Goal: Task Accomplishment & Management: Use online tool/utility

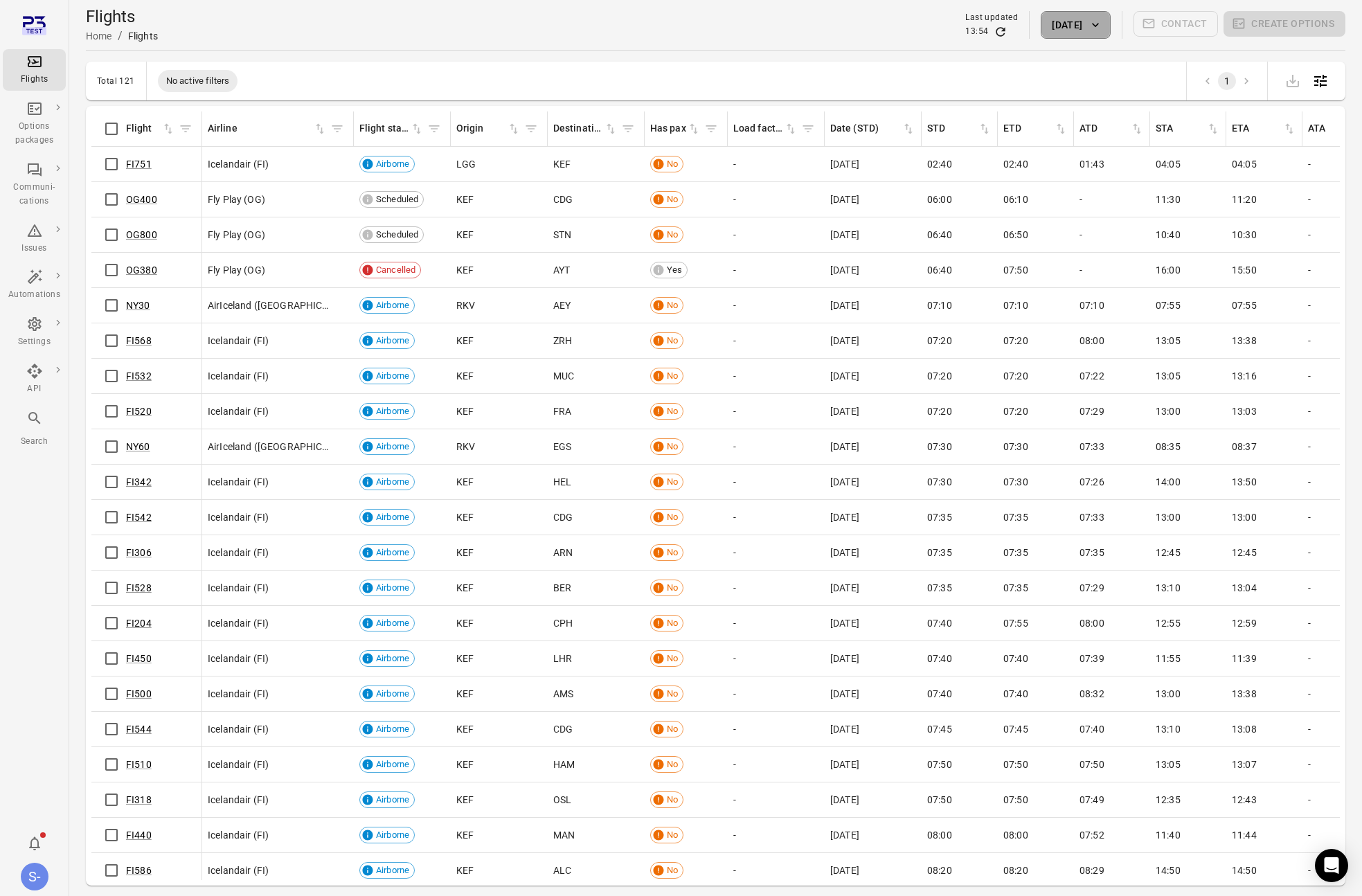
click at [1053, 30] on button "[DATE]" at bounding box center [1076, 25] width 69 height 28
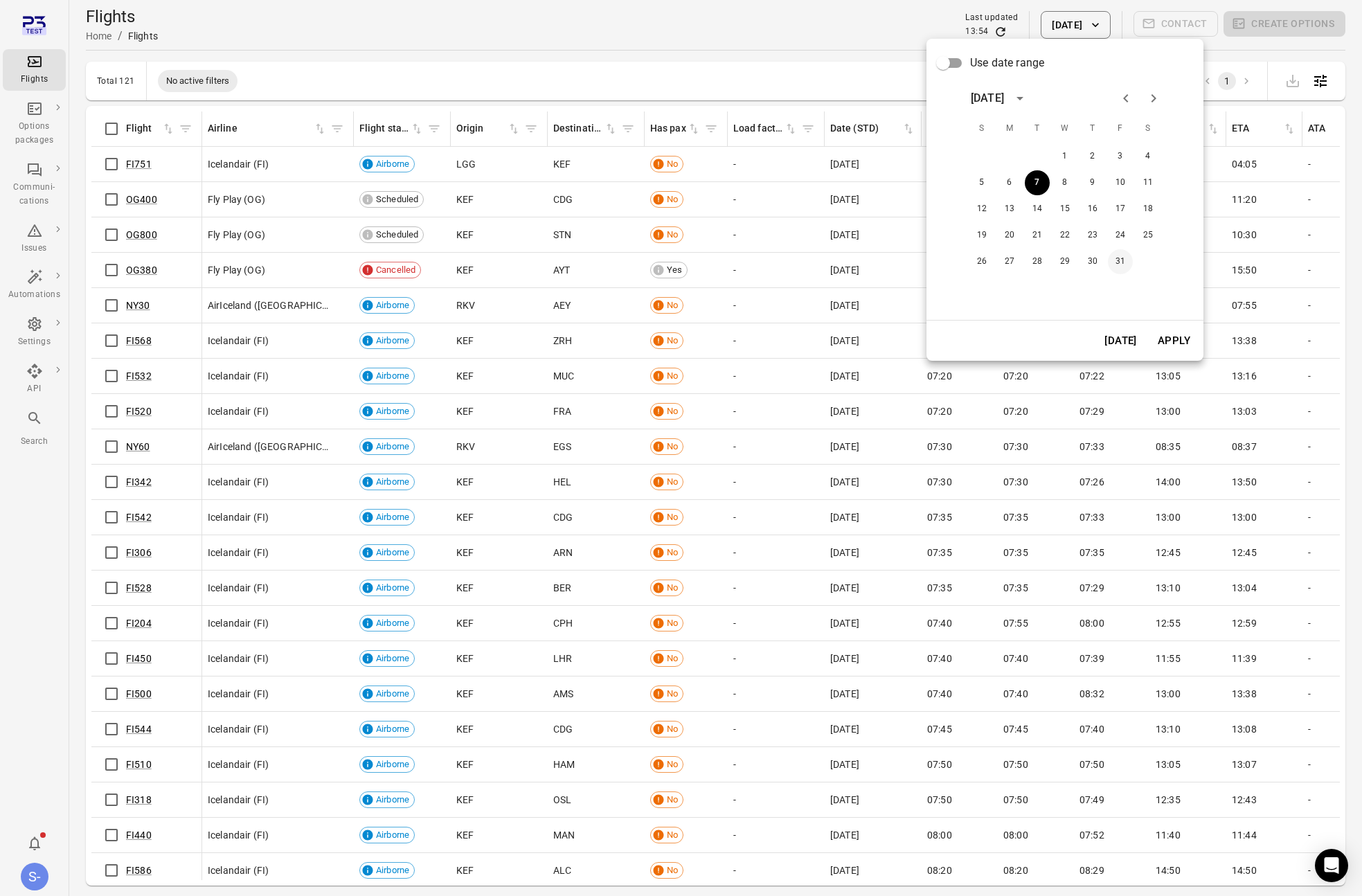
click at [1124, 265] on button "31" at bounding box center [1120, 261] width 25 height 25
click at [1202, 344] on div "Use date range [DATE] S M T W T F S 1 2 3 4 5 6 7 8 9 10 11 12 13 14 15 16 17 1…" at bounding box center [681, 448] width 1362 height 896
click at [1187, 344] on button "Apply" at bounding box center [1174, 341] width 47 height 29
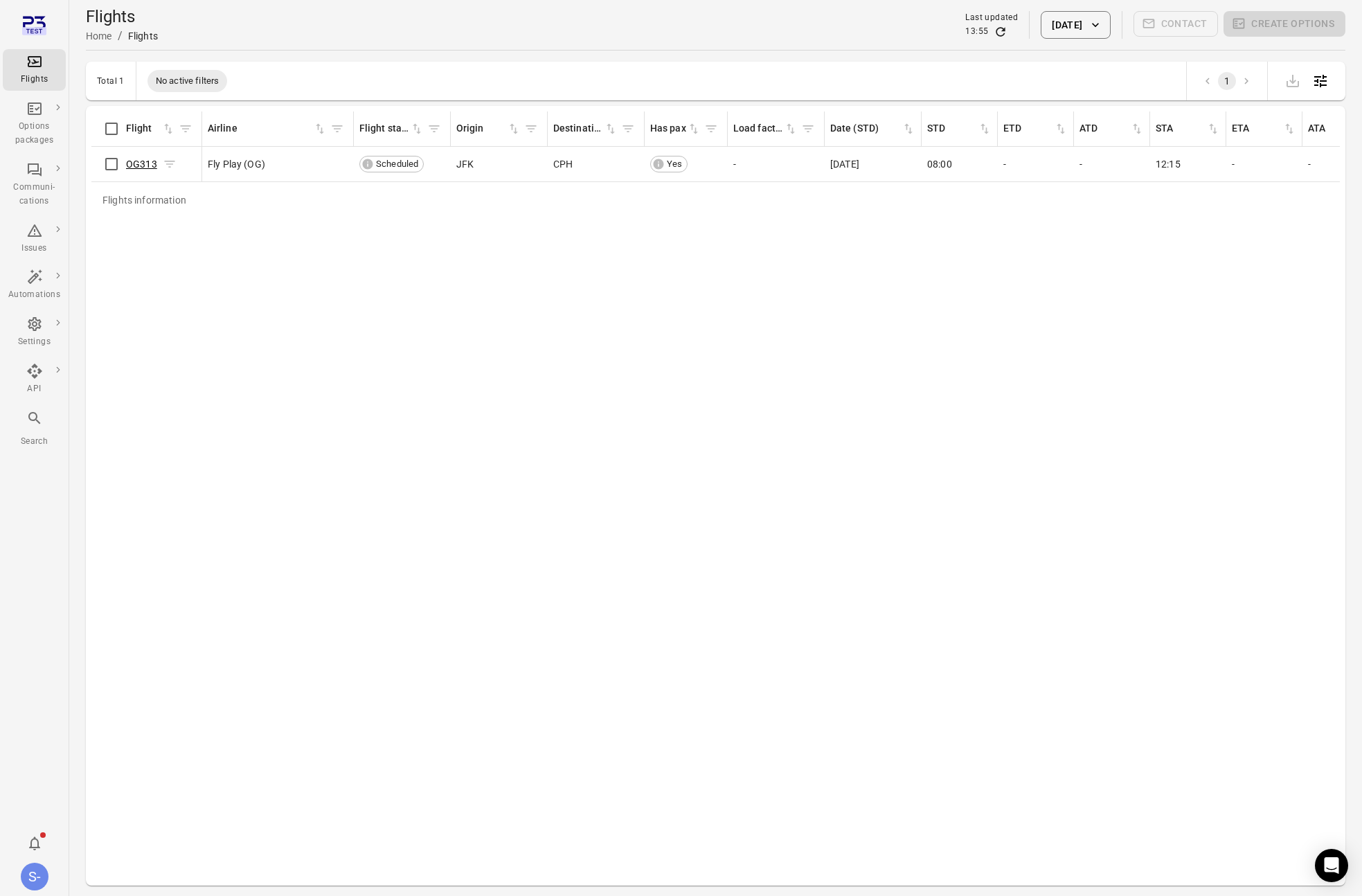
click at [152, 164] on link "OG313" at bounding box center [142, 164] width 31 height 11
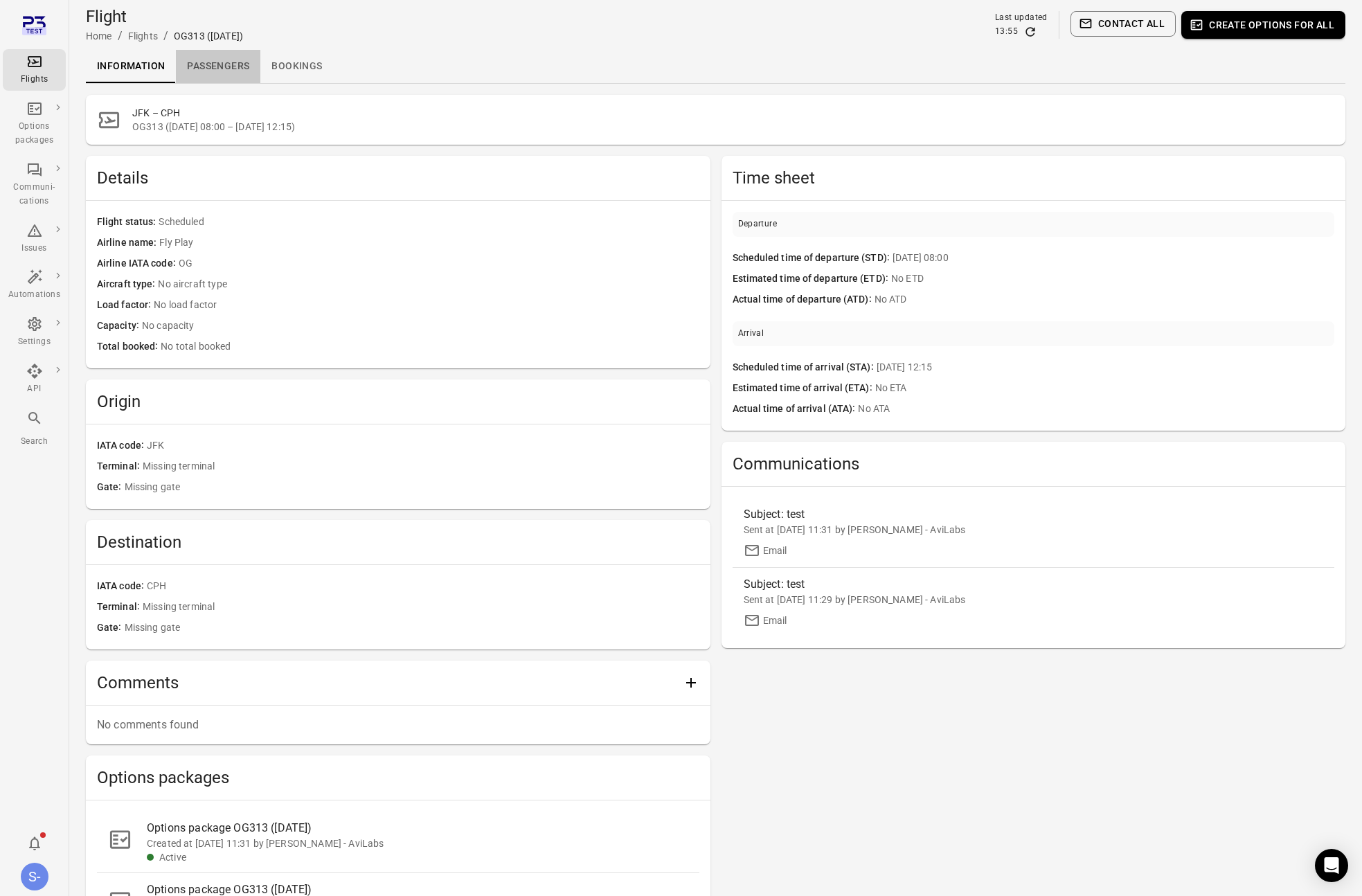
click at [231, 66] on link "Passengers" at bounding box center [218, 66] width 85 height 33
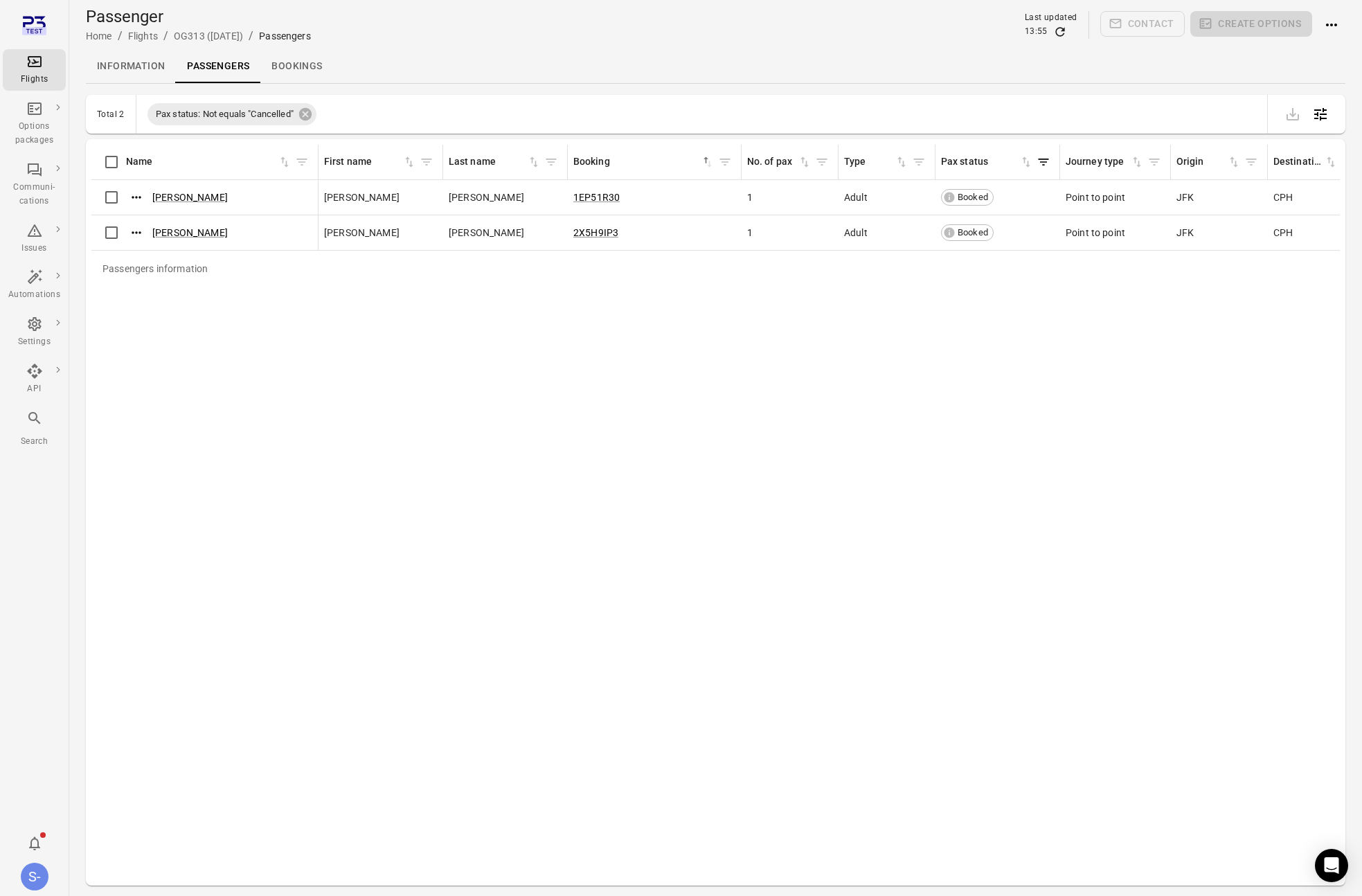
click at [325, 64] on link "Bookings" at bounding box center [297, 66] width 73 height 33
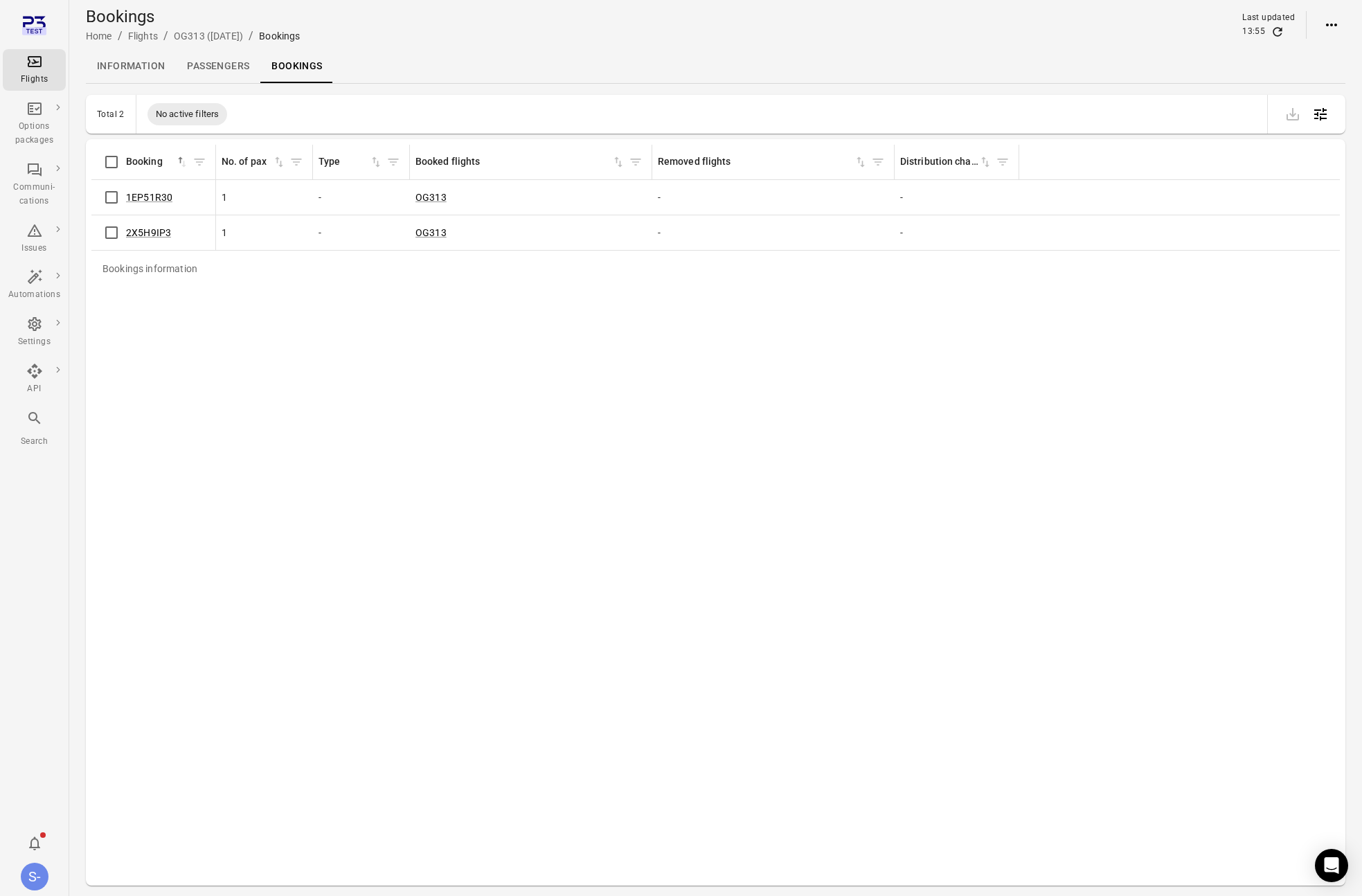
click at [251, 62] on link "Passengers" at bounding box center [218, 66] width 85 height 33
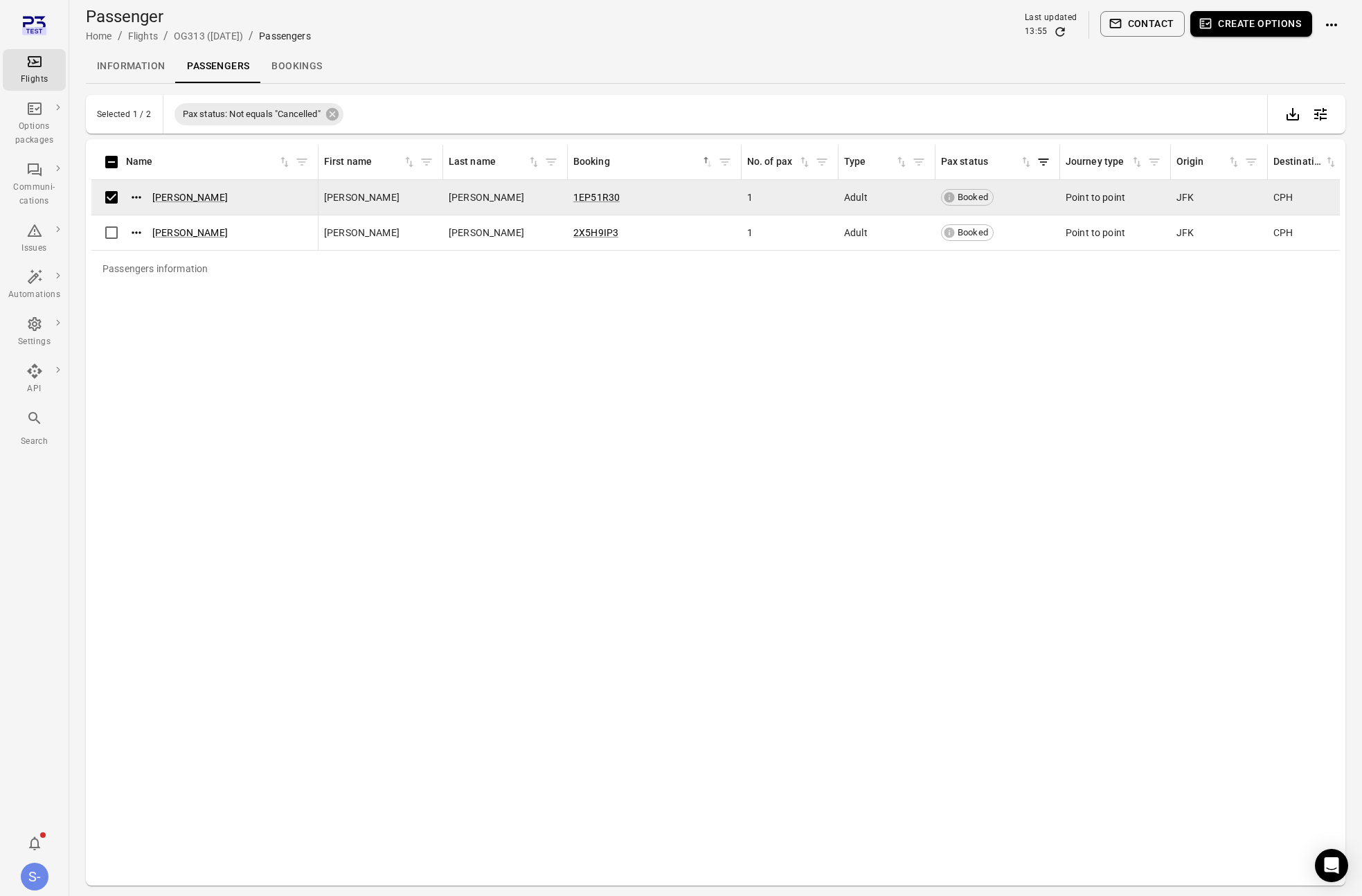
click at [1253, 23] on button "Create options" at bounding box center [1251, 24] width 122 height 25
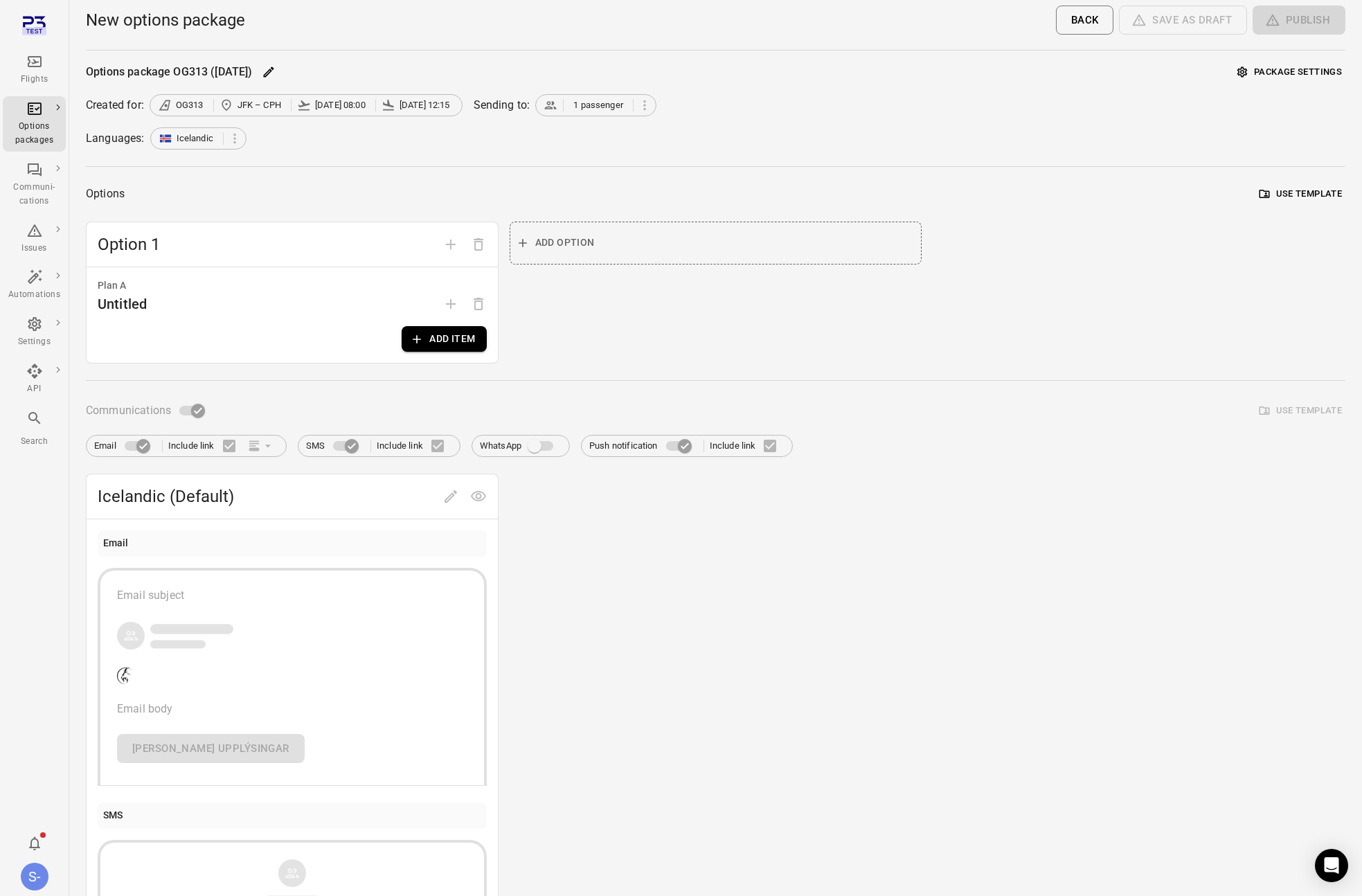
click at [443, 343] on button "Add item" at bounding box center [444, 339] width 85 height 25
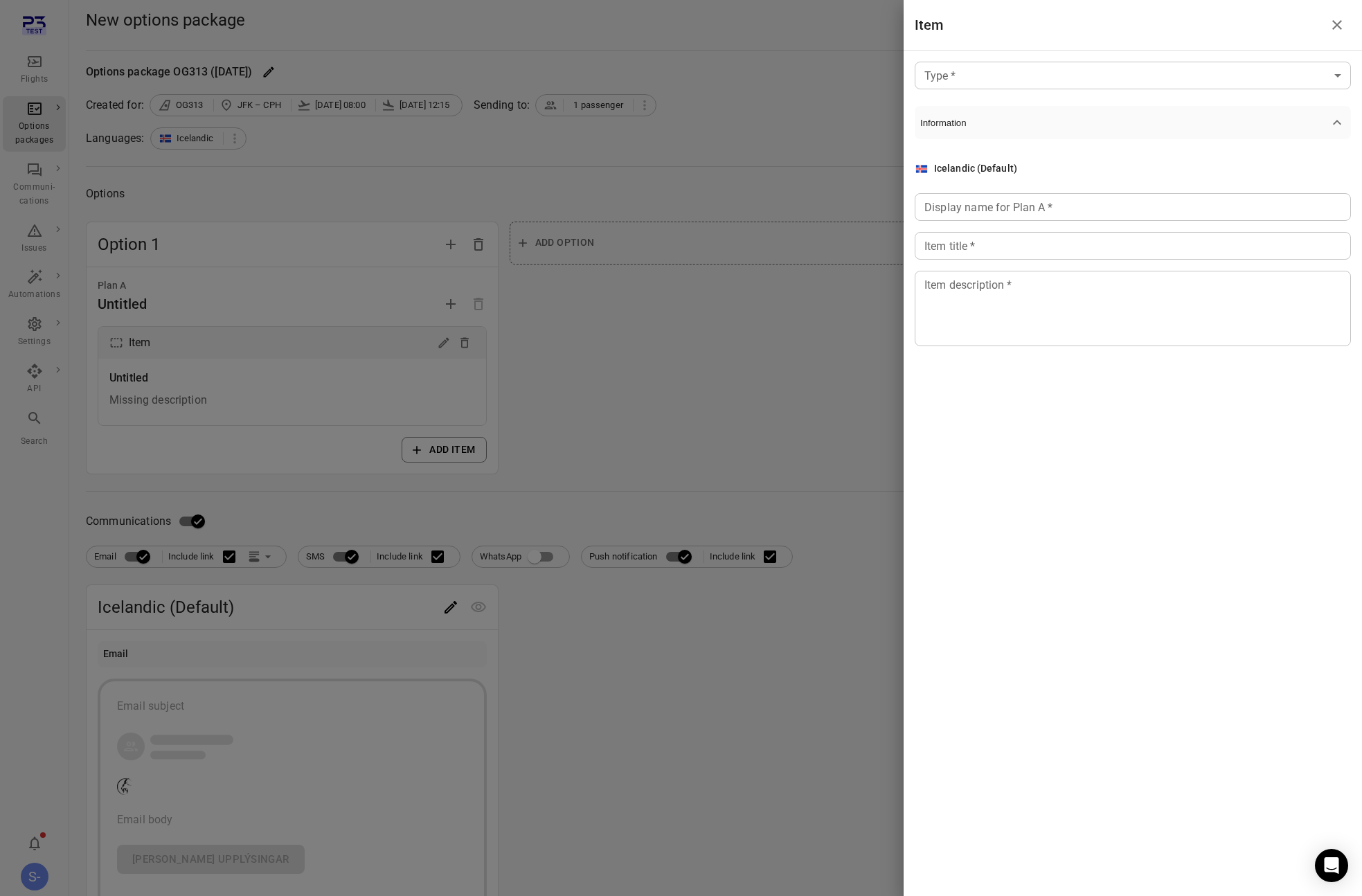
click at [971, 69] on body "Flights Options packages Communi-cations Issues Automations Settings API Search…" at bounding box center [681, 715] width 1362 height 1432
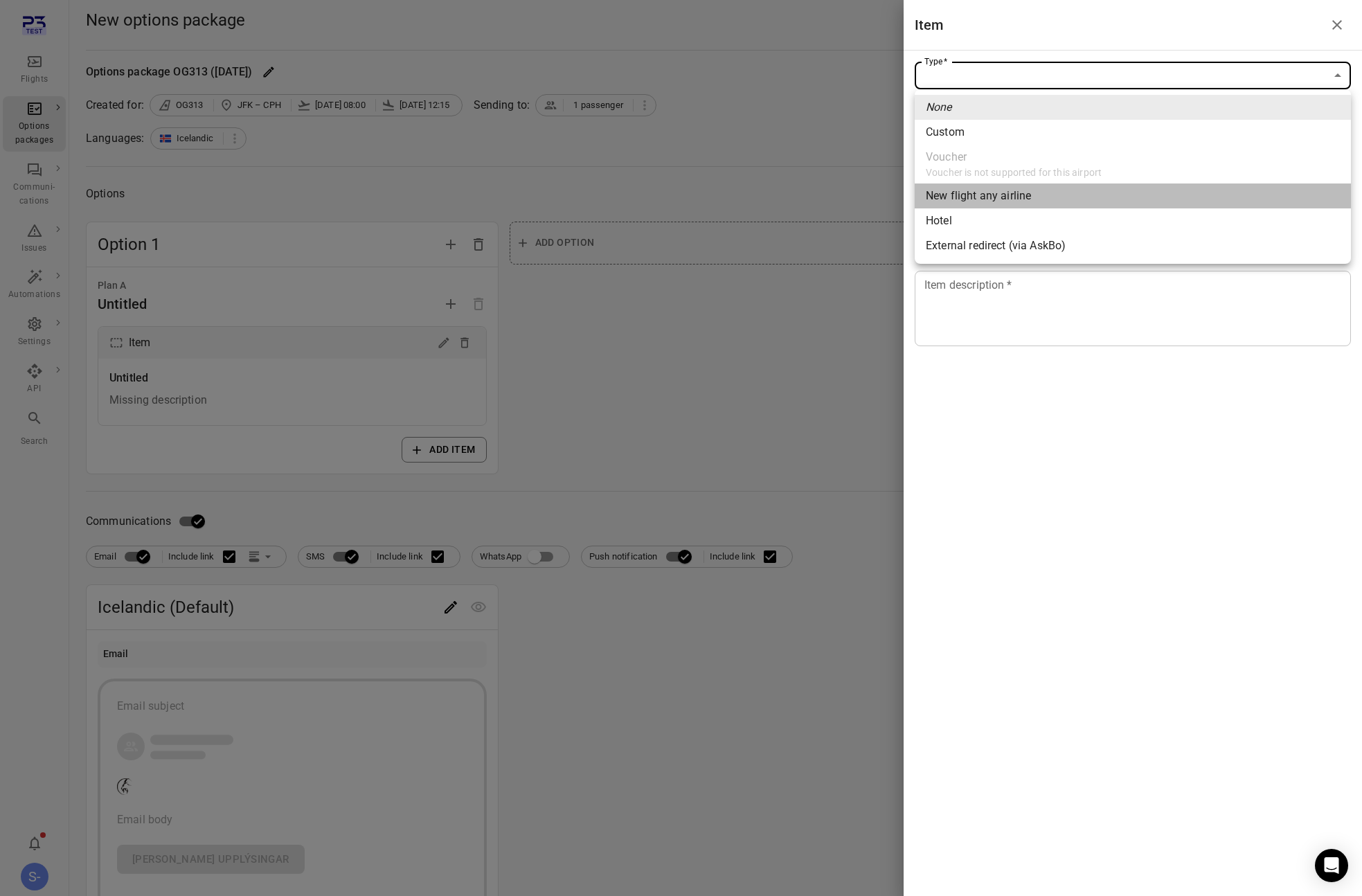
click at [1014, 186] on li "New flight any airline" at bounding box center [1132, 195] width 436 height 25
type input "**********"
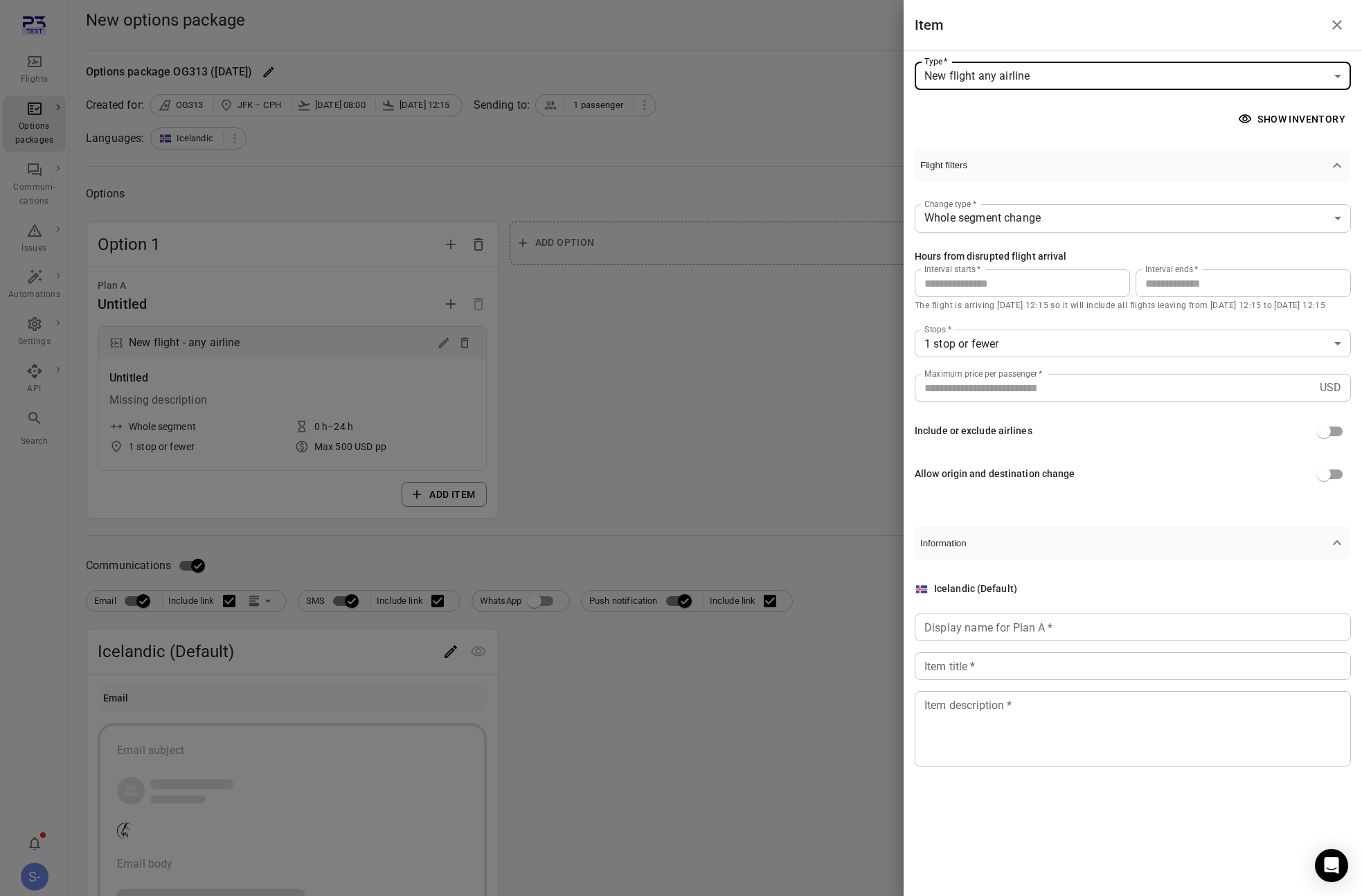
drag, startPoint x: 1031, startPoint y: 594, endPoint x: 1031, endPoint y: 619, distance: 25.0
click at [1031, 604] on div "Icelandic (Default) Display name for Plan A   * Display name for Plan A   * Ite…" at bounding box center [1132, 674] width 436 height 185
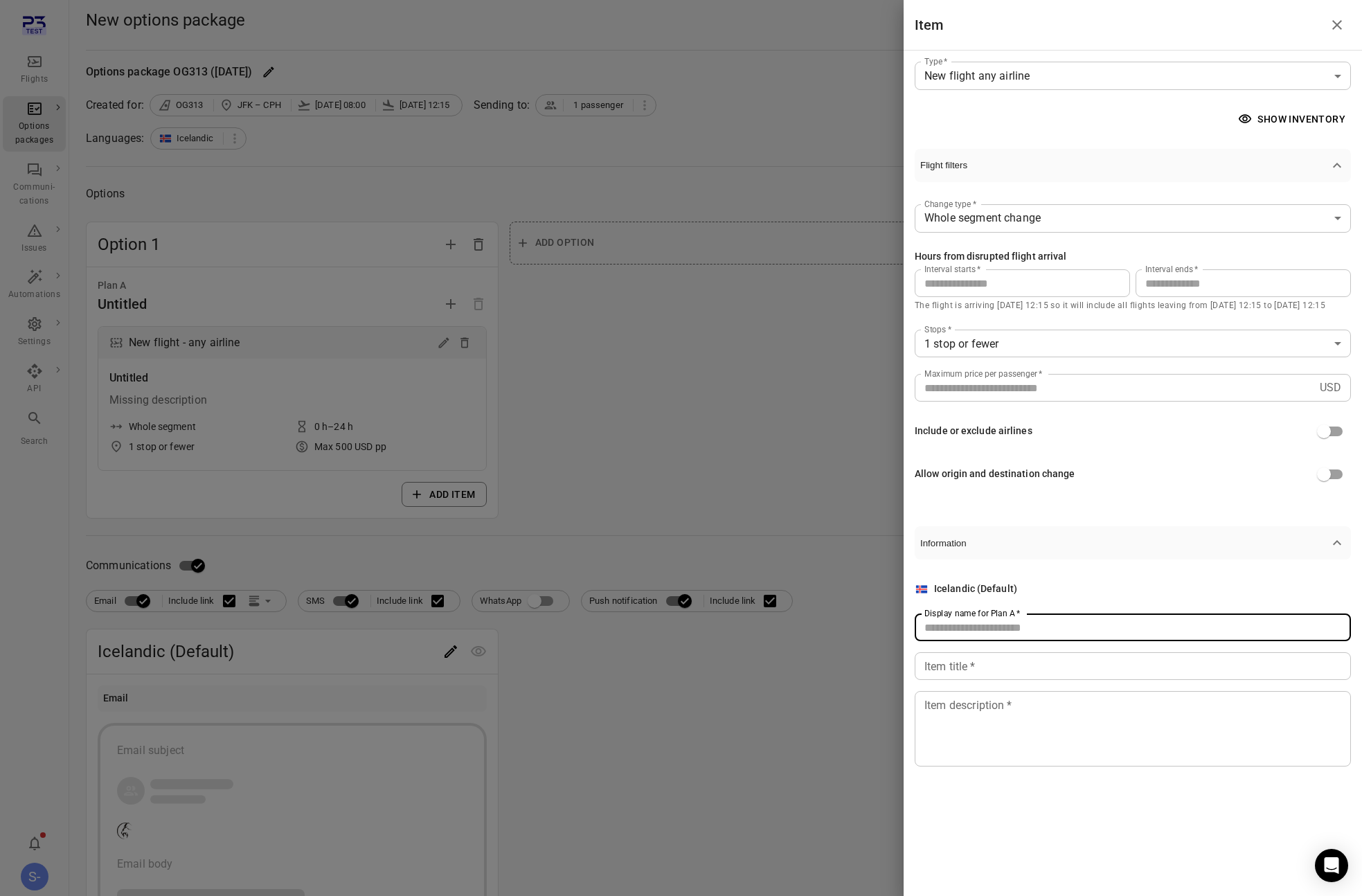
click at [1031, 619] on input "Display name for Plan A   *" at bounding box center [1132, 627] width 436 height 28
type input "****"
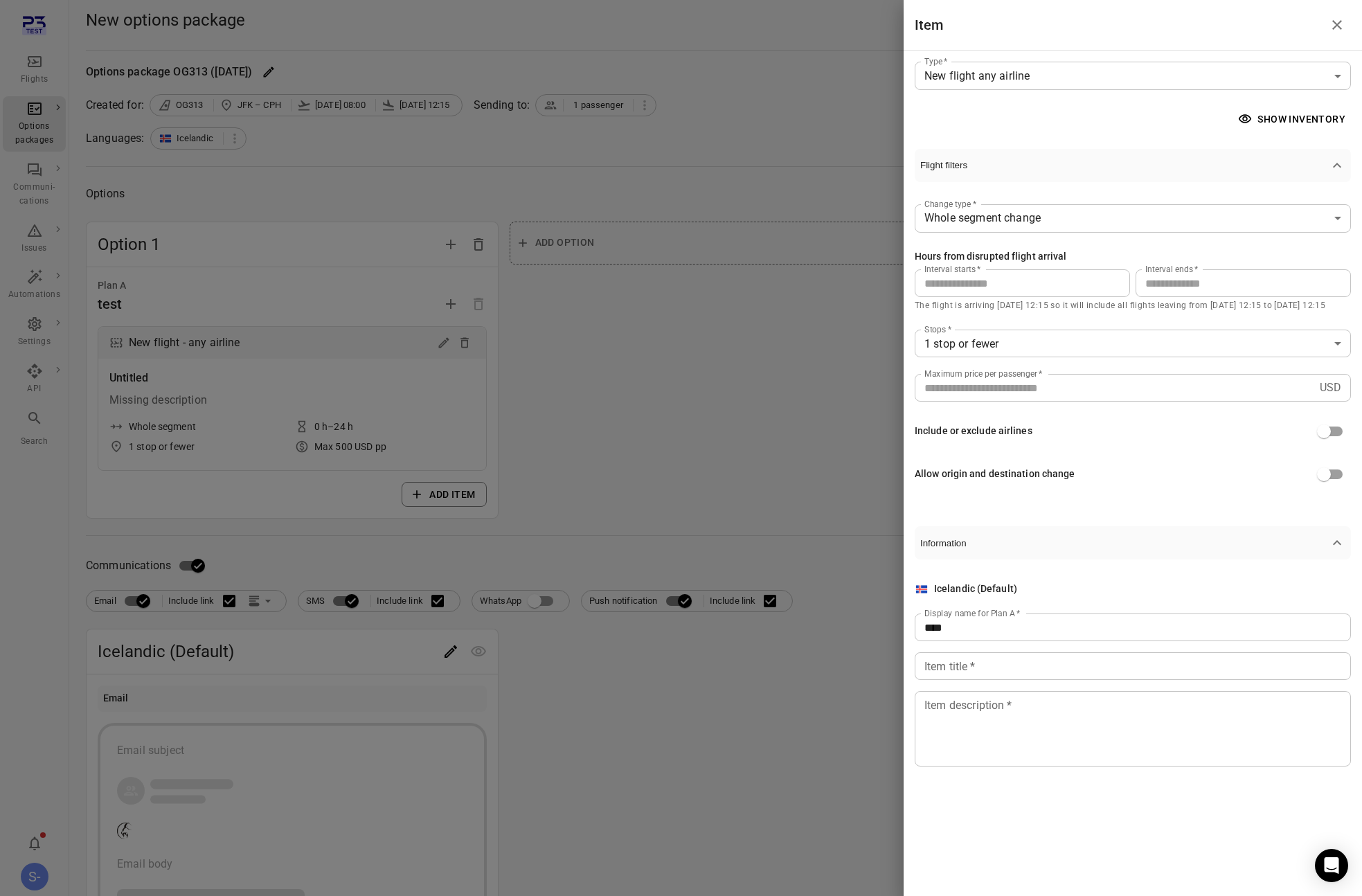
drag, startPoint x: 964, startPoint y: 686, endPoint x: 974, endPoint y: 670, distance: 18.9
click at [965, 684] on div "Icelandic (Default) Display name for Plan A   * **** Display name for Plan A   …" at bounding box center [1132, 674] width 436 height 185
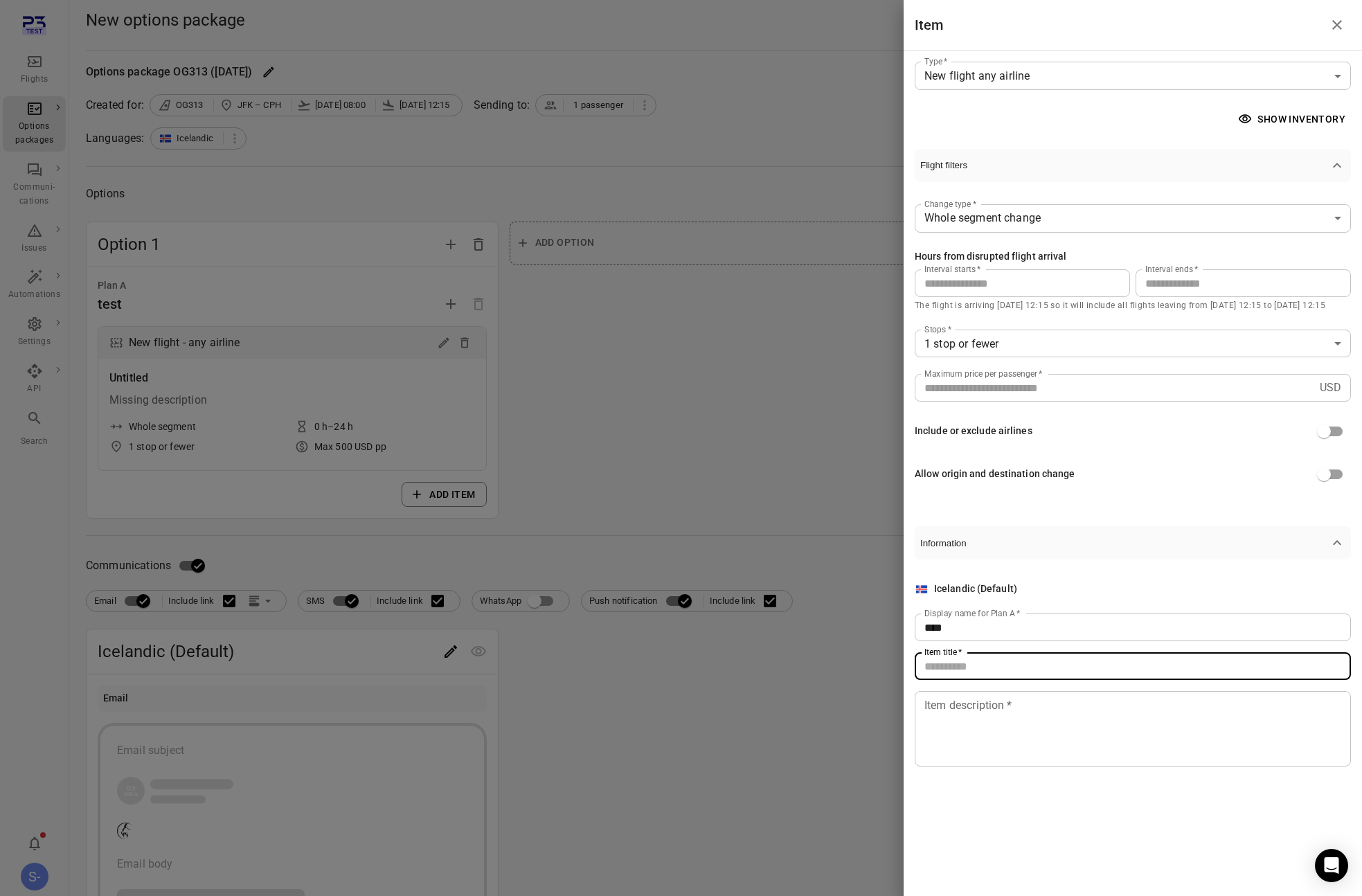
click at [974, 670] on input "Item title   *" at bounding box center [1132, 665] width 436 height 28
type input "****"
click at [976, 726] on textarea "Item description   *" at bounding box center [1132, 728] width 417 height 64
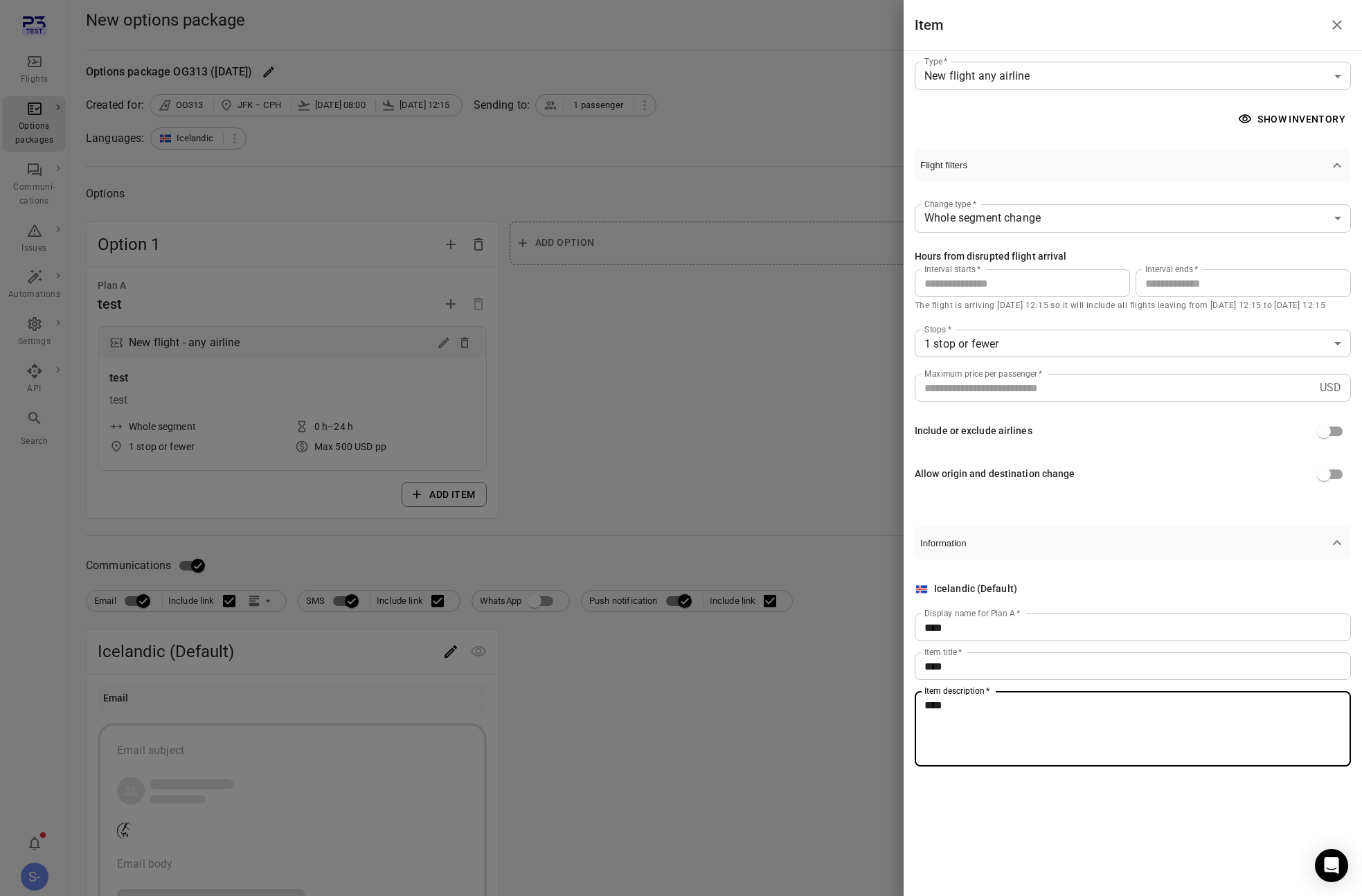
type textarea "****"
click at [742, 494] on div at bounding box center [681, 448] width 1362 height 896
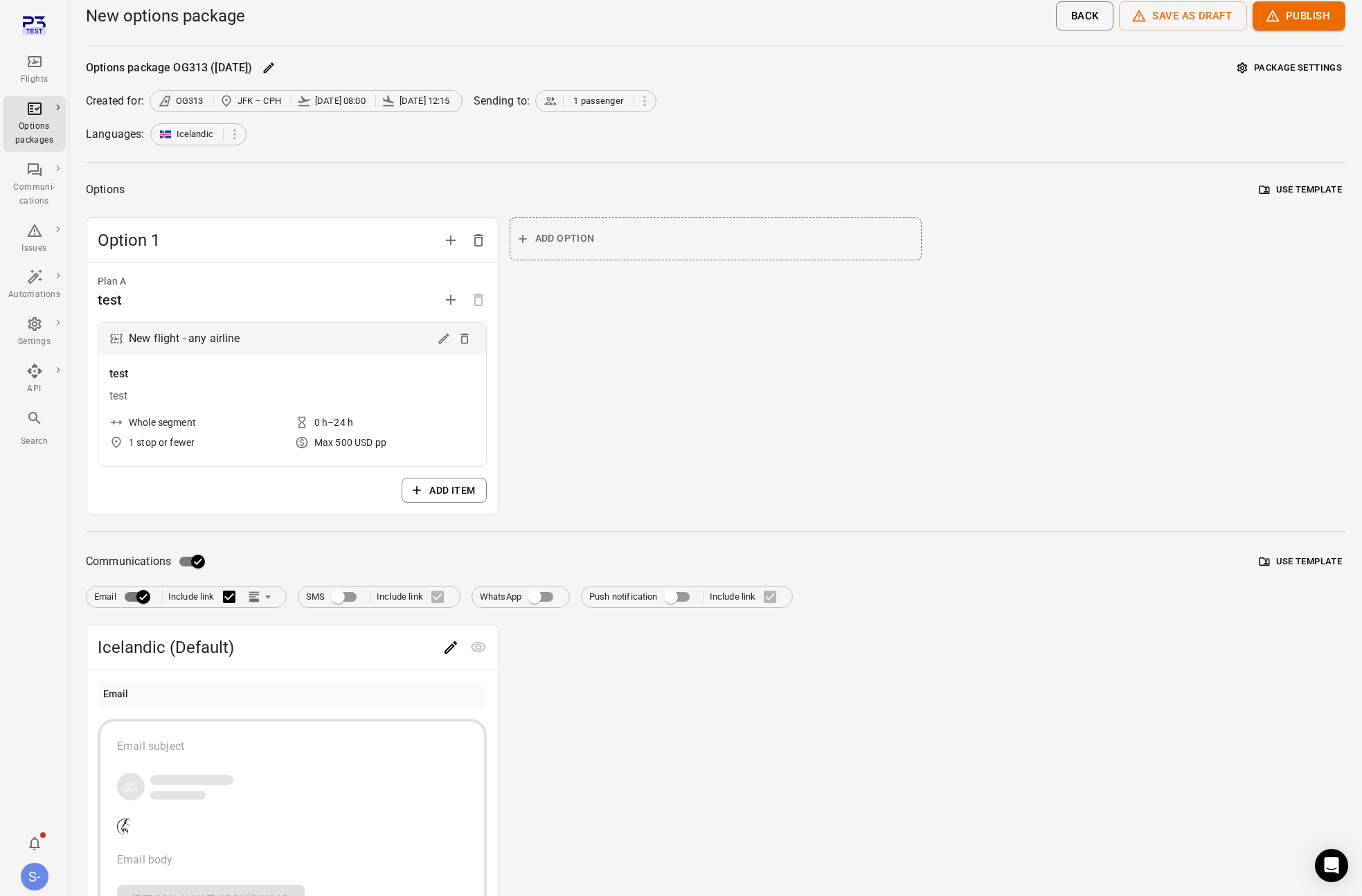
scroll to position [5, 0]
click at [448, 650] on icon "Edit" at bounding box center [451, 647] width 17 height 17
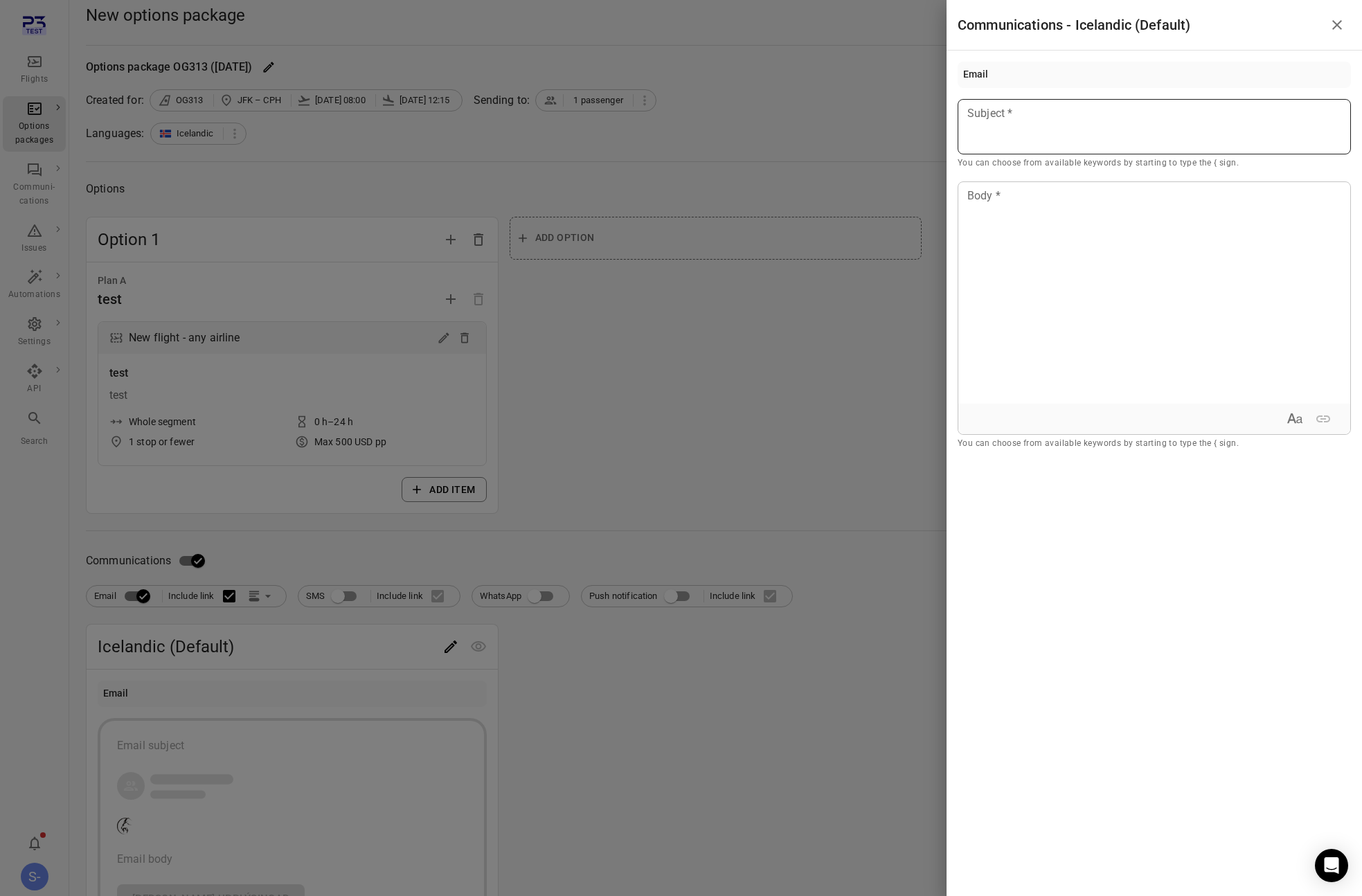
click at [1035, 126] on div at bounding box center [1154, 126] width 393 height 55
click at [1046, 225] on div at bounding box center [1154, 292] width 392 height 221
click at [749, 372] on div at bounding box center [681, 448] width 1362 height 896
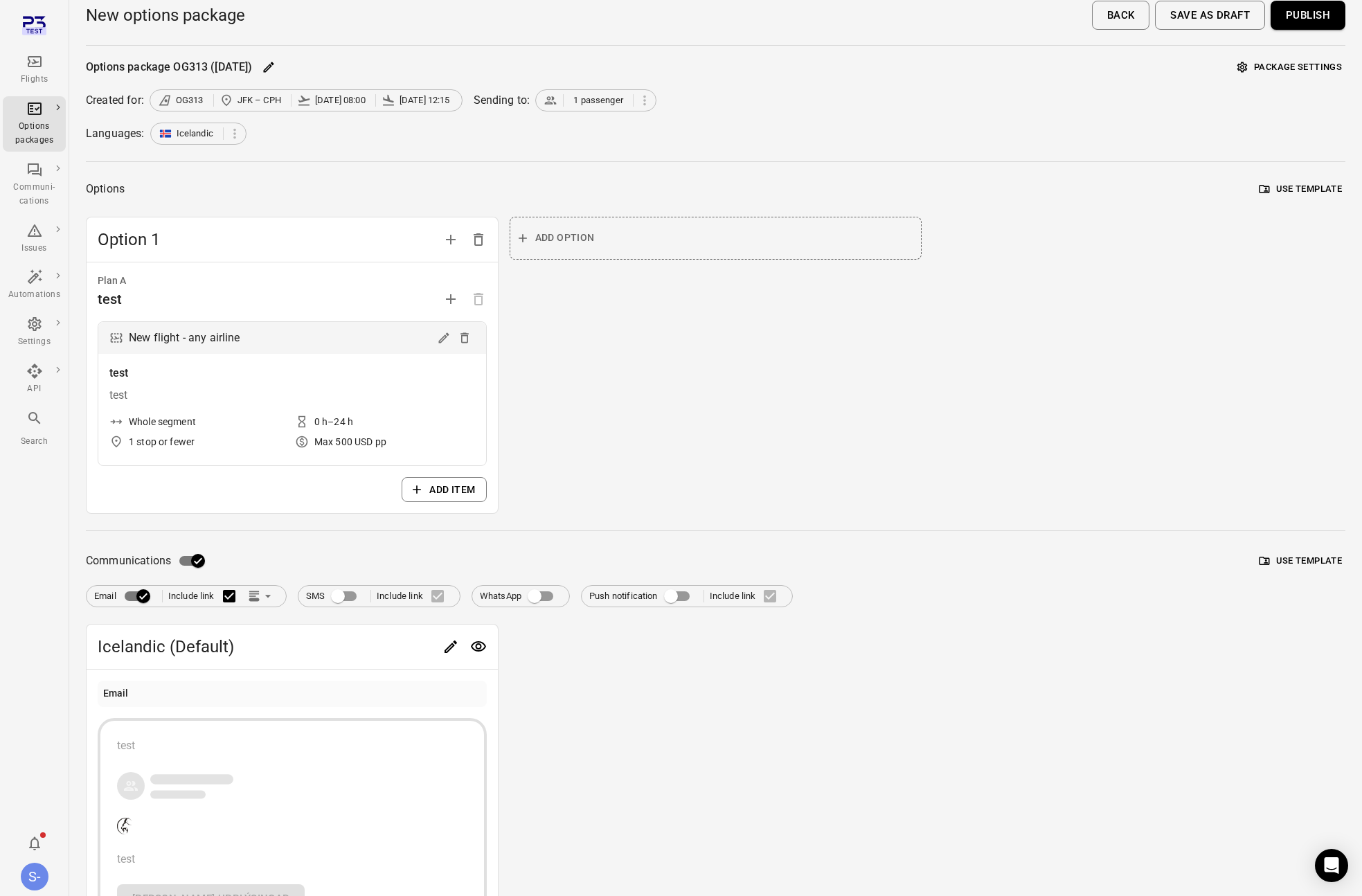
click at [1289, 20] on button "Publish" at bounding box center [1308, 15] width 75 height 29
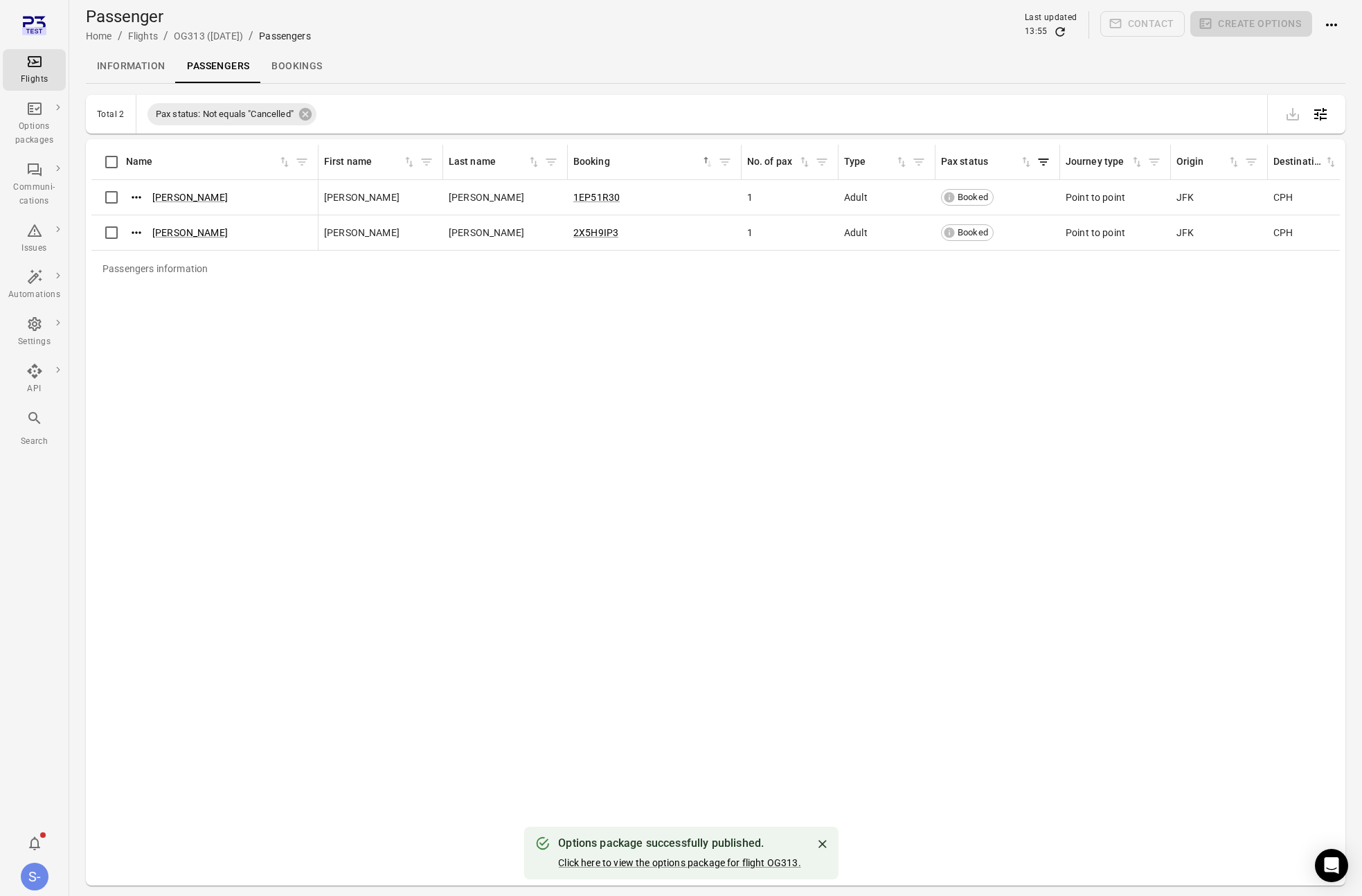
click at [957, 460] on div "Passengers information Name First name Last name Booking sorted ascending No. o…" at bounding box center [715, 512] width 1248 height 735
click at [515, 546] on div "Passengers information Name First name Last name Booking sorted ascending No. o…" at bounding box center [715, 512] width 1248 height 735
